Goal: Find specific page/section: Find specific page/section

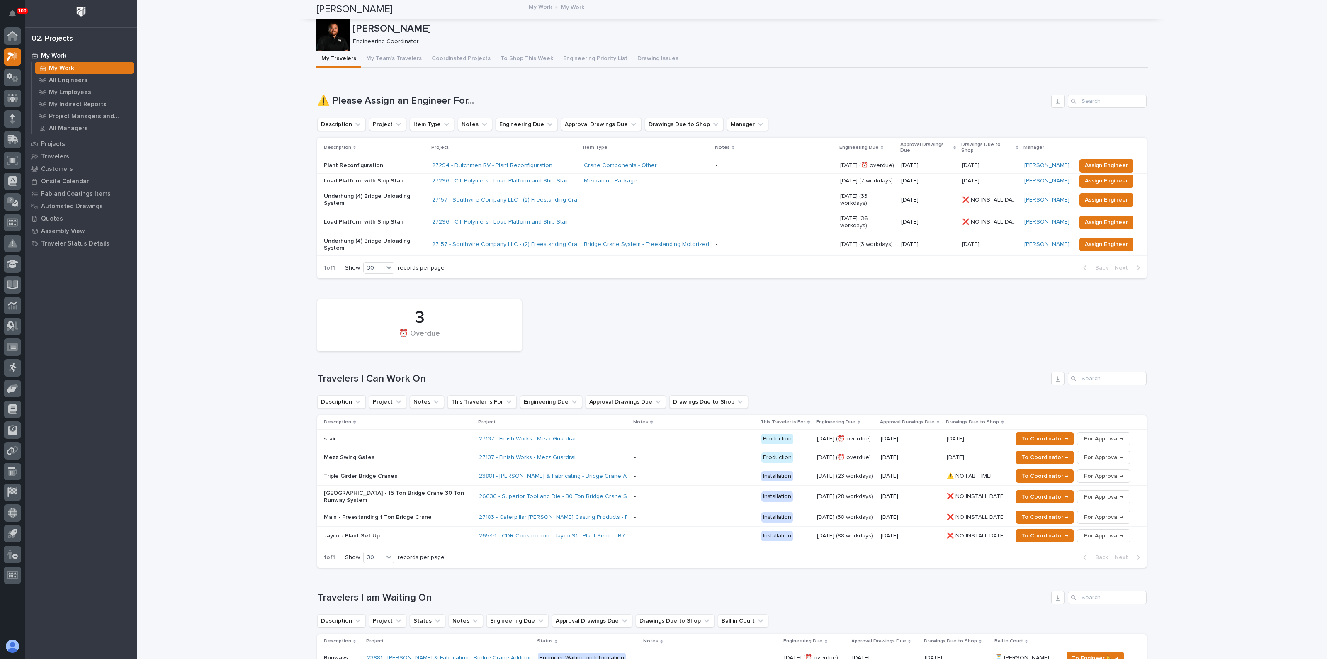
scroll to position [156, 0]
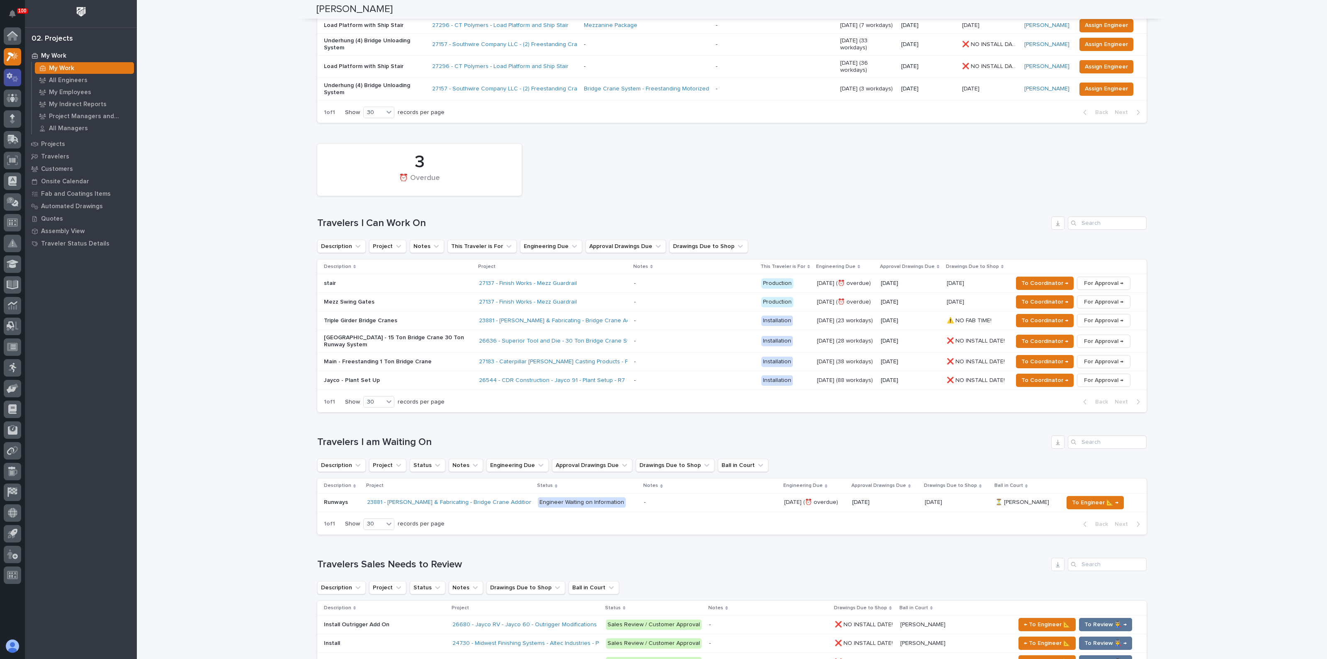
click at [17, 75] on icon at bounding box center [13, 78] width 12 height 10
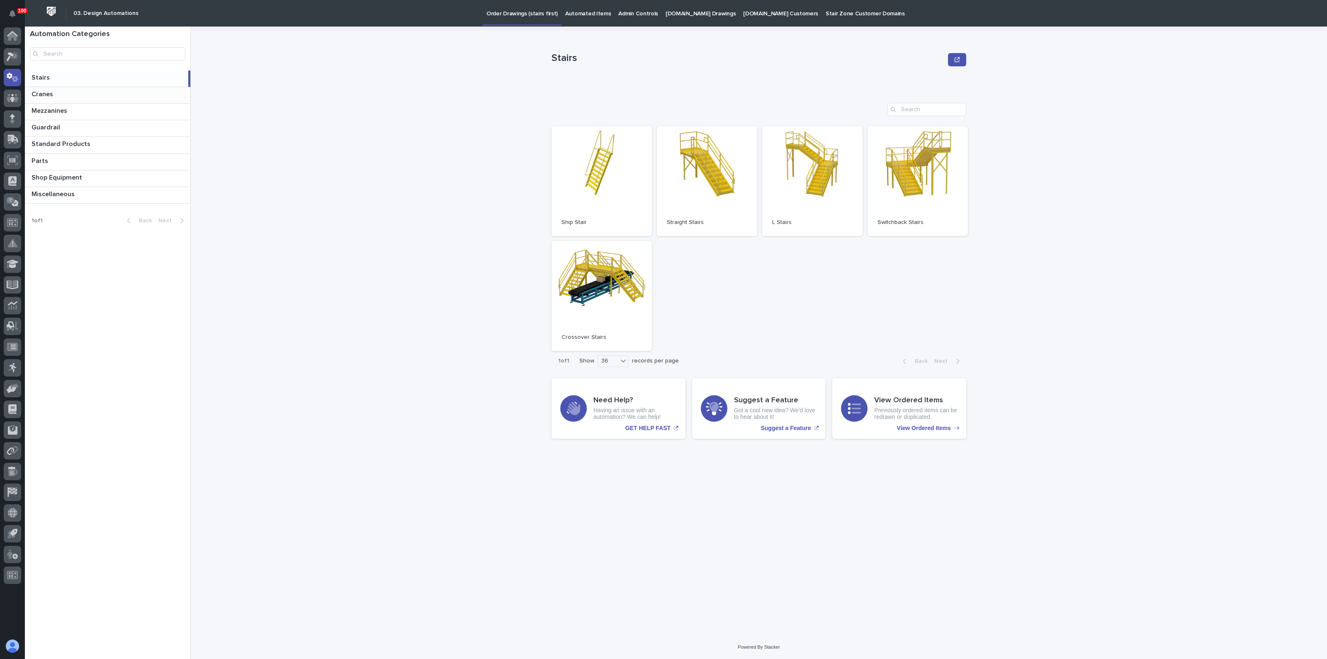
click at [54, 91] on p "Cranes" at bounding box center [43, 94] width 23 height 10
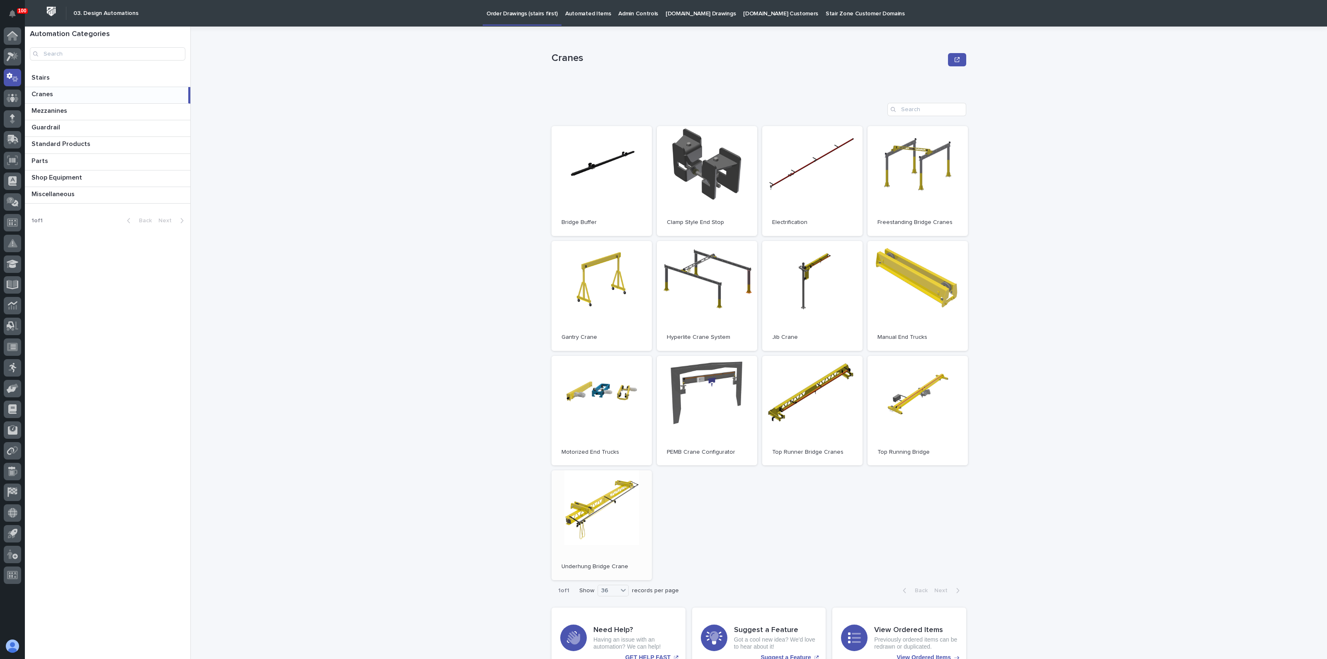
click at [605, 499] on link "Open" at bounding box center [602, 525] width 100 height 110
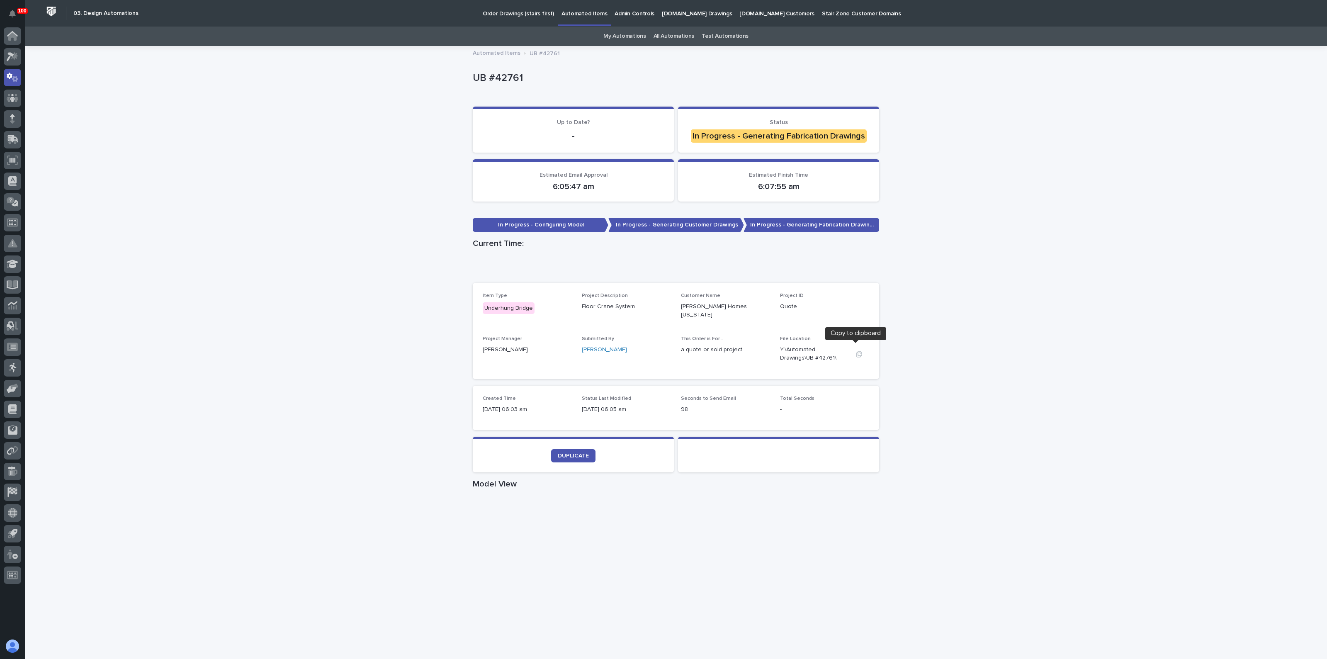
click at [857, 351] on icon "button" at bounding box center [860, 354] width 6 height 6
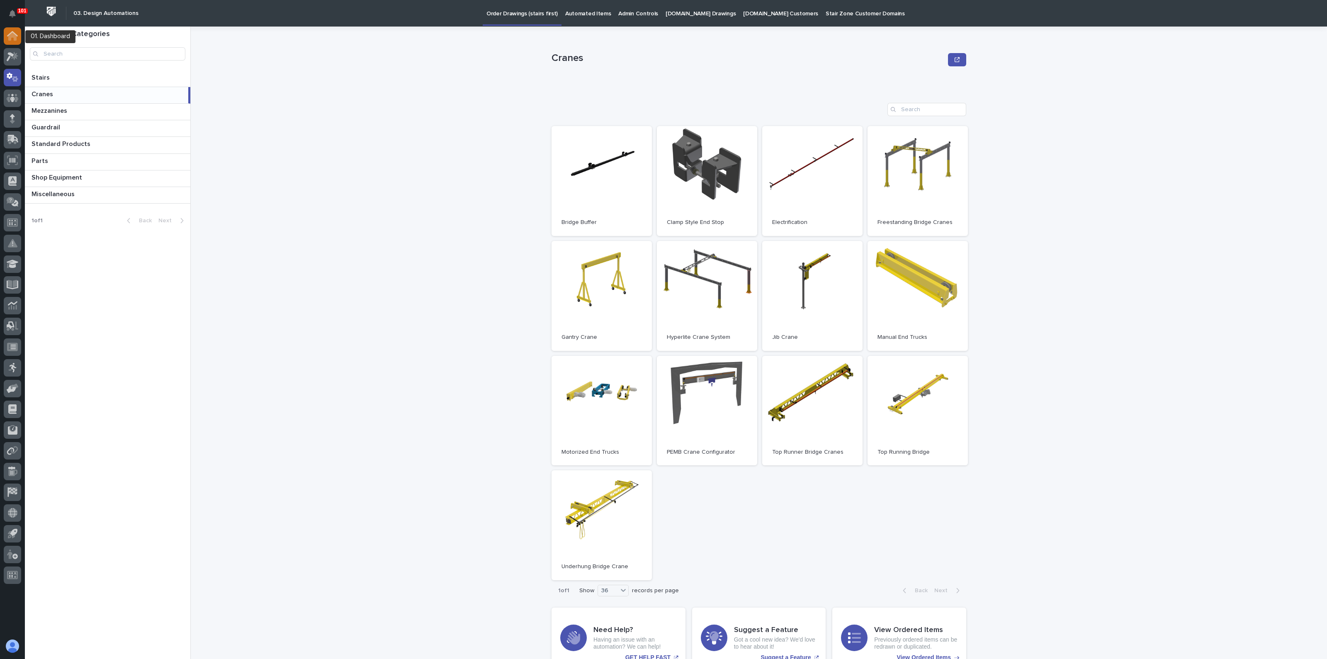
click at [13, 34] on icon at bounding box center [12, 36] width 8 height 8
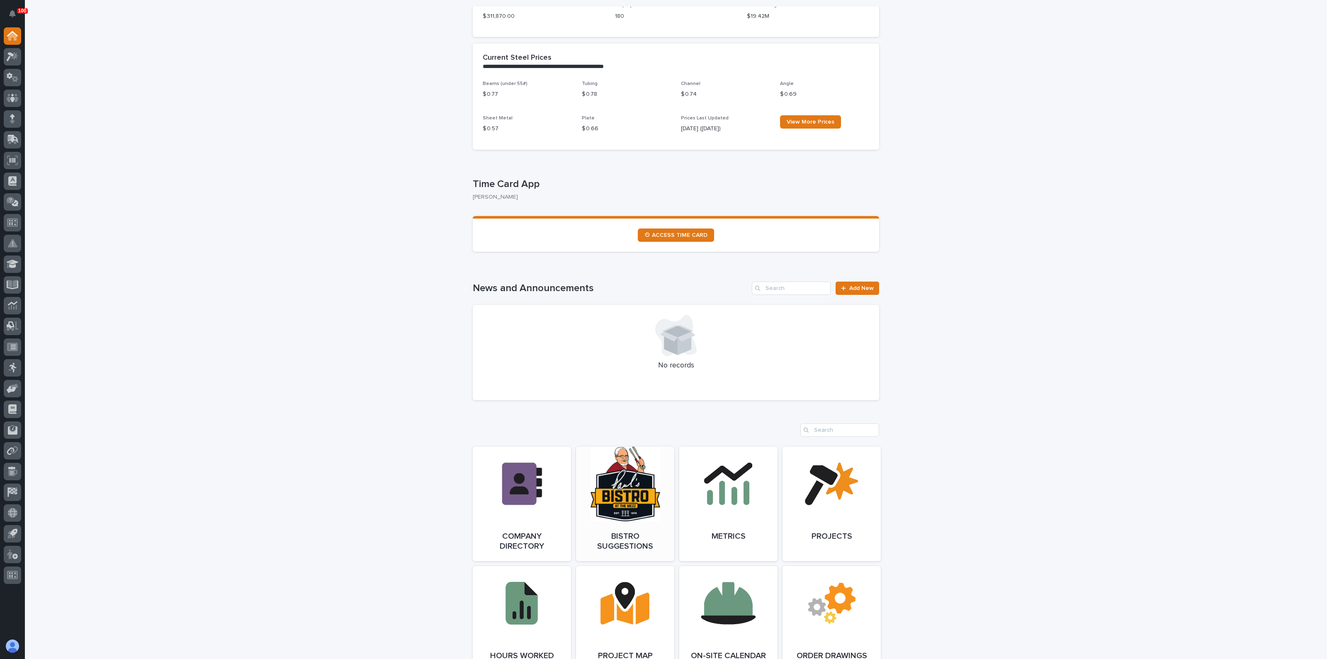
scroll to position [363, 0]
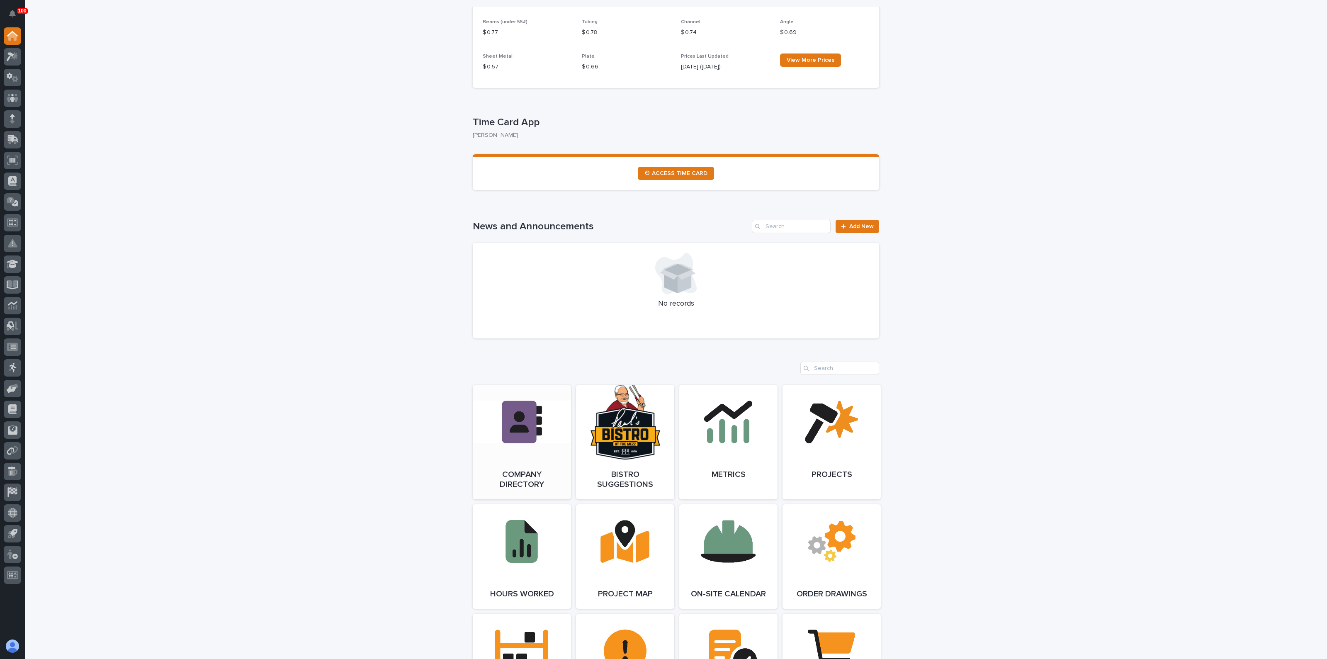
click at [527, 452] on link "Open Link" at bounding box center [522, 442] width 98 height 114
click at [803, 430] on link "Open Link" at bounding box center [832, 442] width 98 height 114
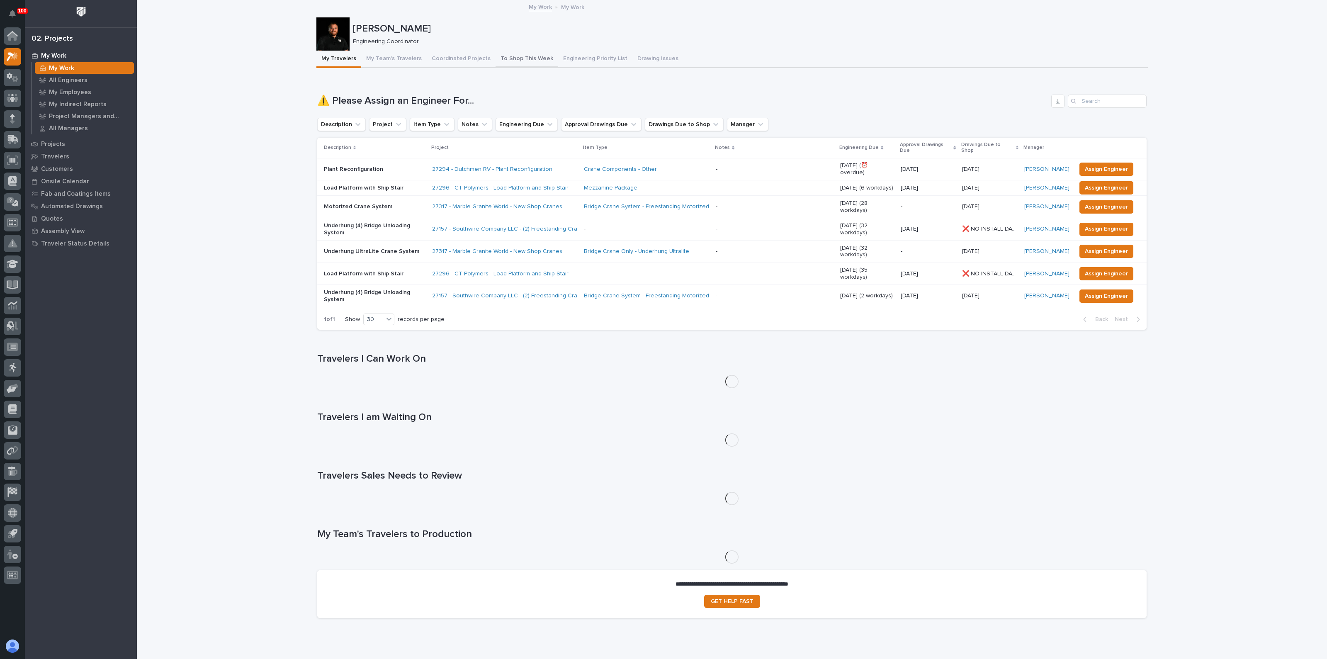
click at [524, 57] on button "To Shop This Week" at bounding box center [527, 59] width 63 height 17
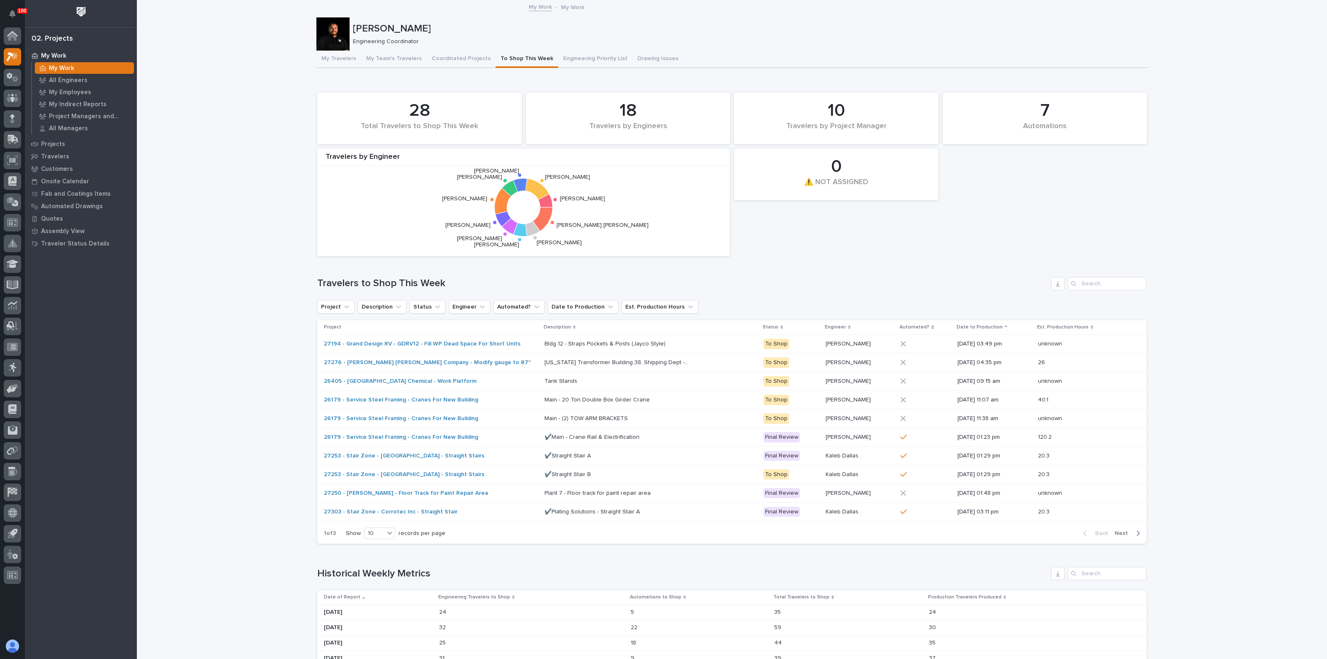
click at [1129, 530] on button "Next" at bounding box center [1129, 533] width 35 height 7
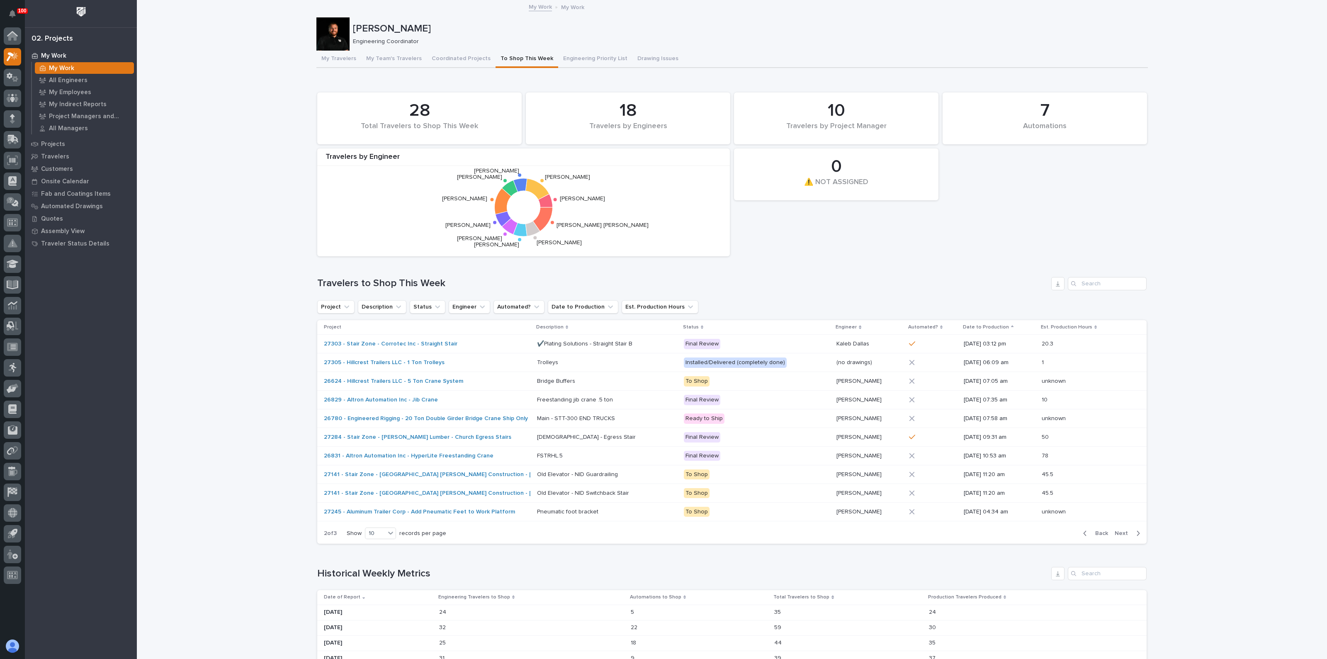
click at [1127, 531] on span "Next" at bounding box center [1124, 533] width 18 height 7
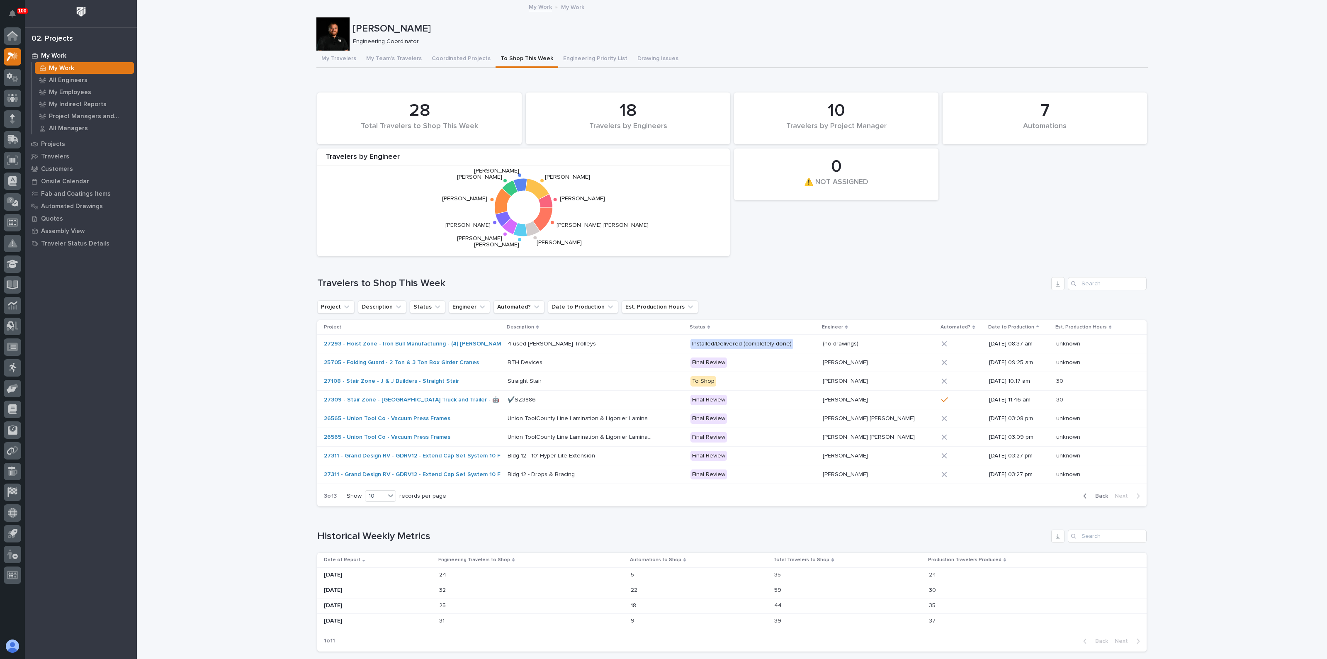
click at [1092, 492] on span "Back" at bounding box center [1100, 495] width 18 height 7
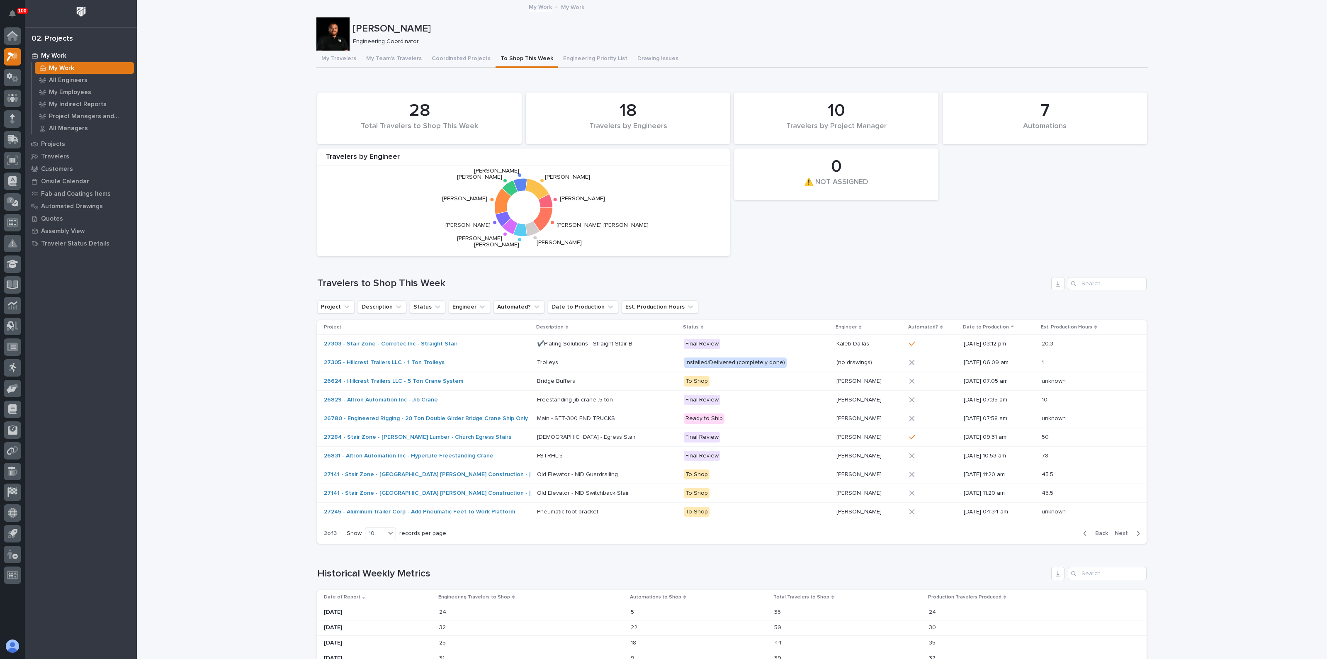
click at [1092, 492] on p at bounding box center [1081, 493] width 78 height 7
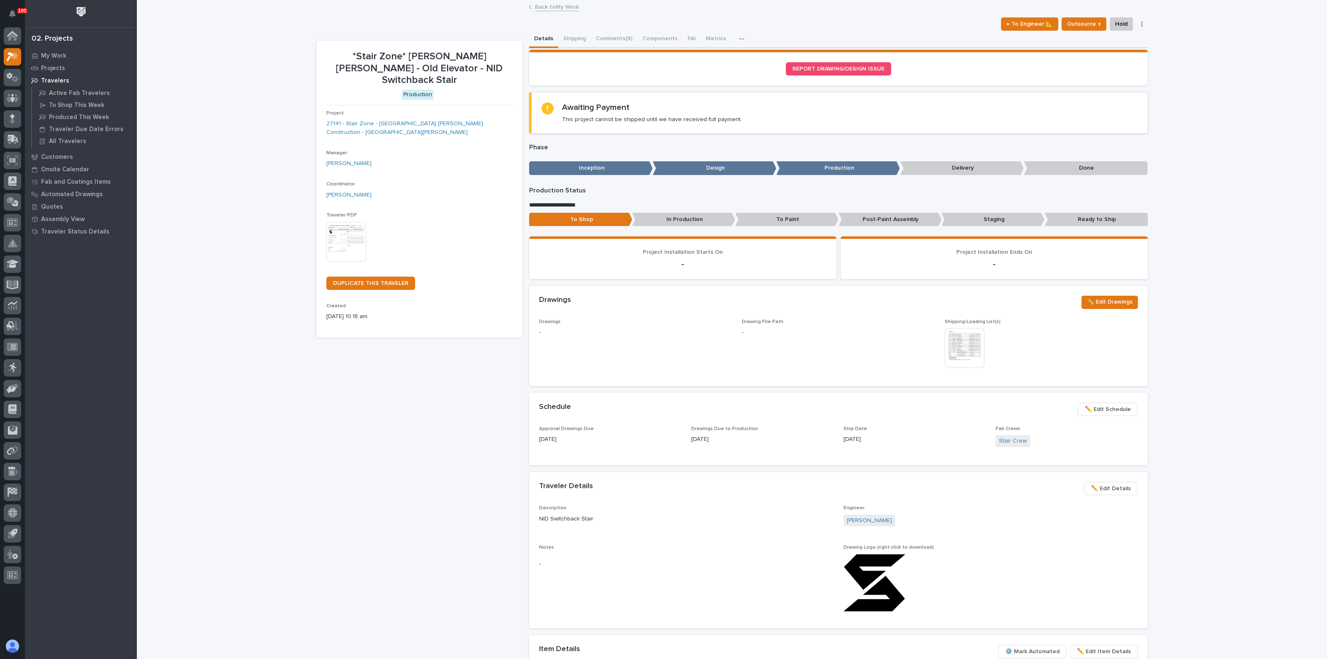
drag, startPoint x: 572, startPoint y: 384, endPoint x: 566, endPoint y: 379, distance: 7.1
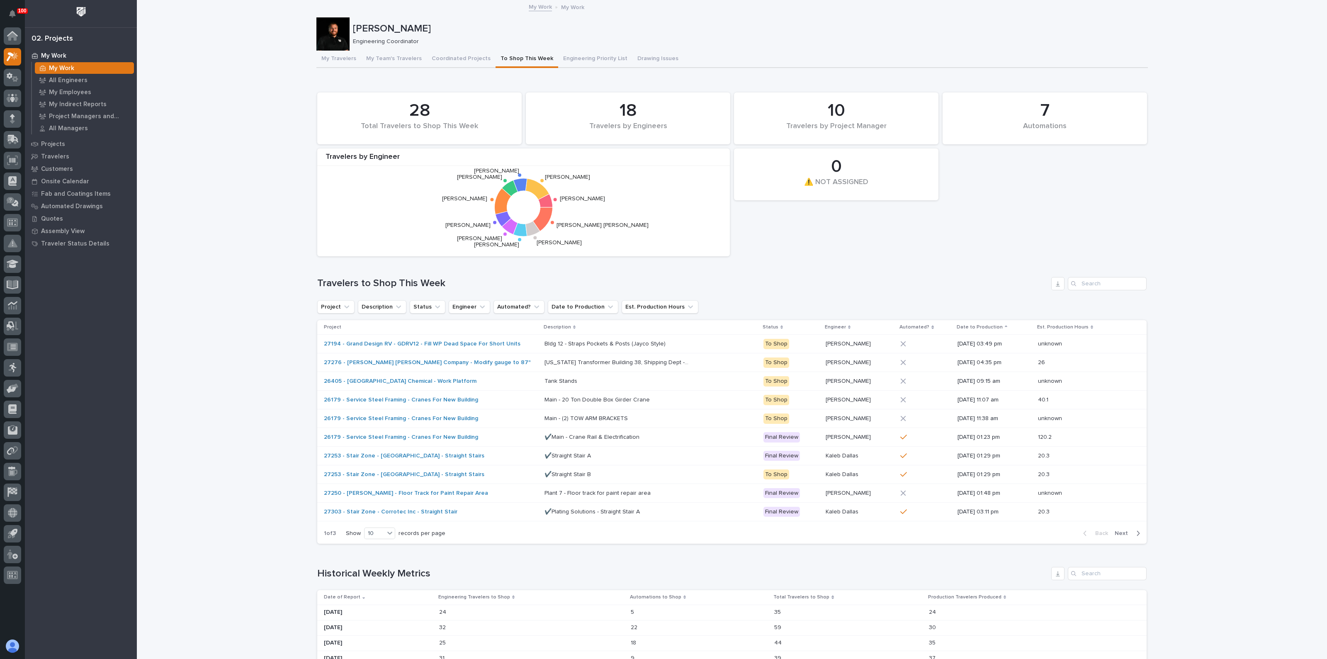
click at [1115, 532] on span "Next" at bounding box center [1124, 533] width 18 height 7
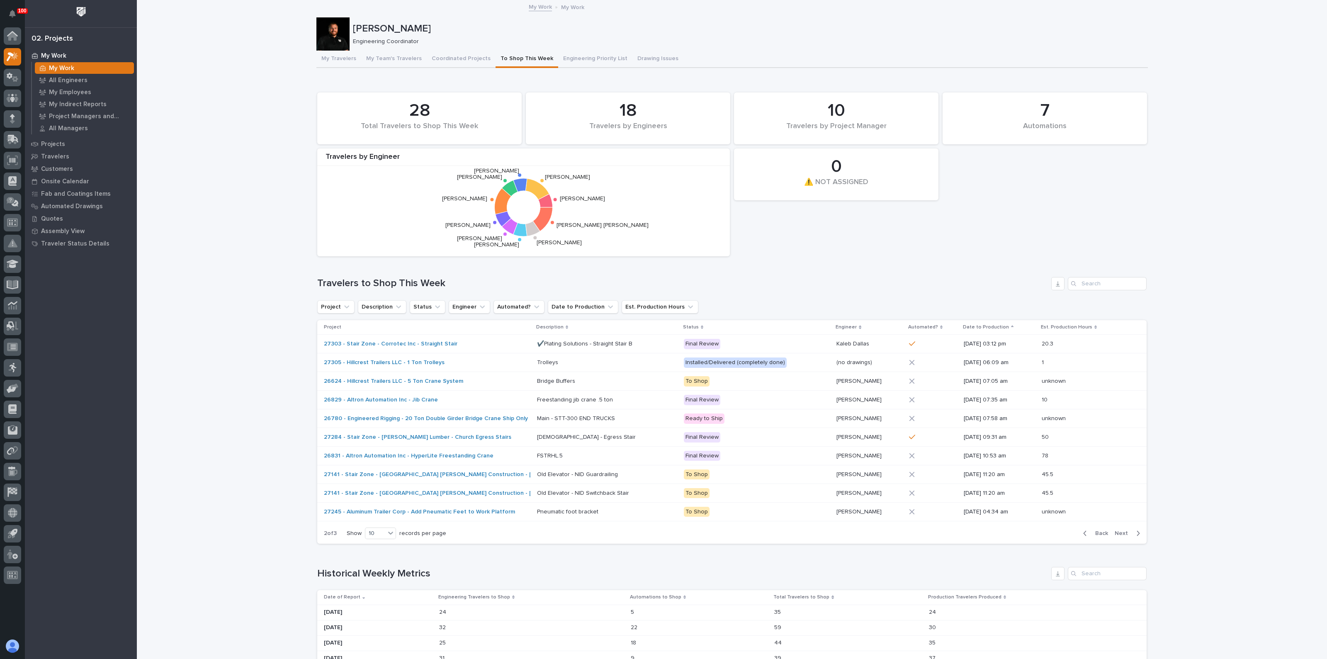
click at [1115, 530] on span "Next" at bounding box center [1124, 533] width 18 height 7
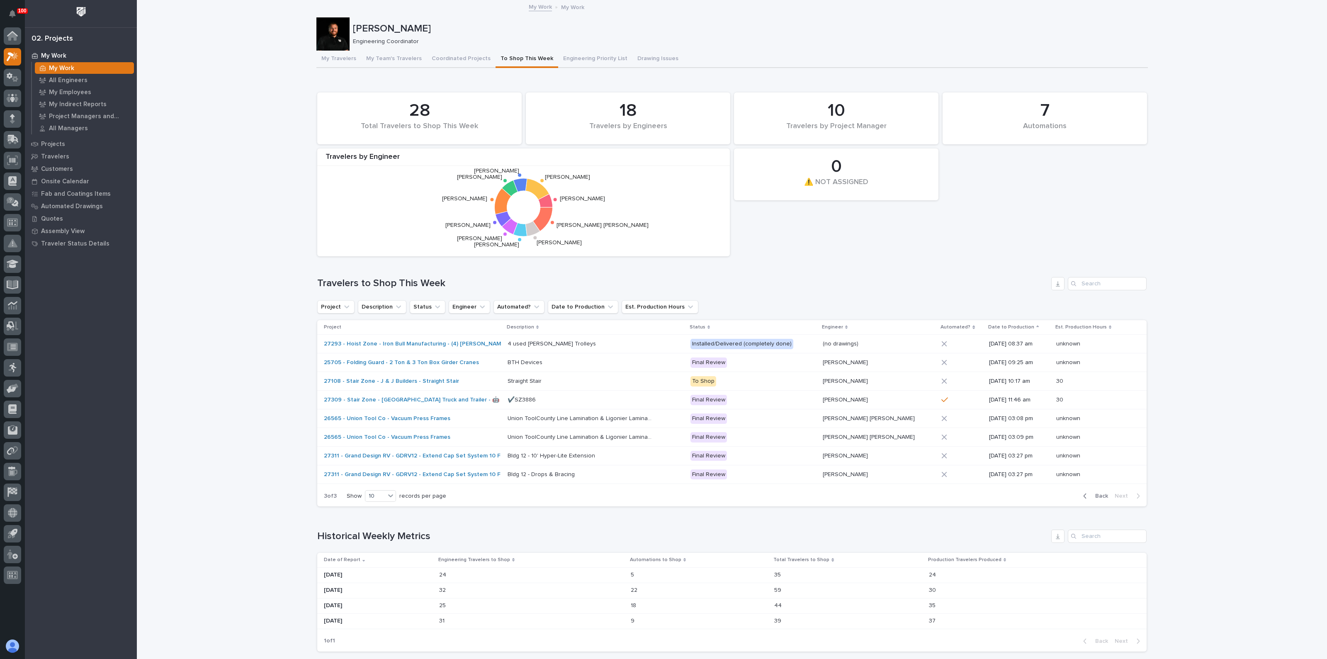
click at [537, 519] on div "Loading... Saving… Historical Weekly Metrics Date of Report Engineering Travele…" at bounding box center [732, 585] width 830 height 145
